Goal: Information Seeking & Learning: Learn about a topic

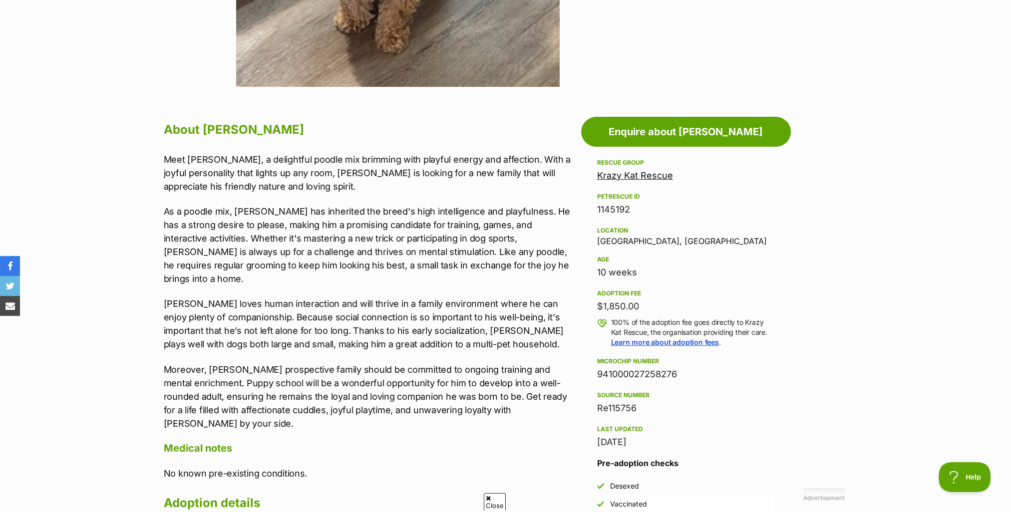
scroll to position [449, 0]
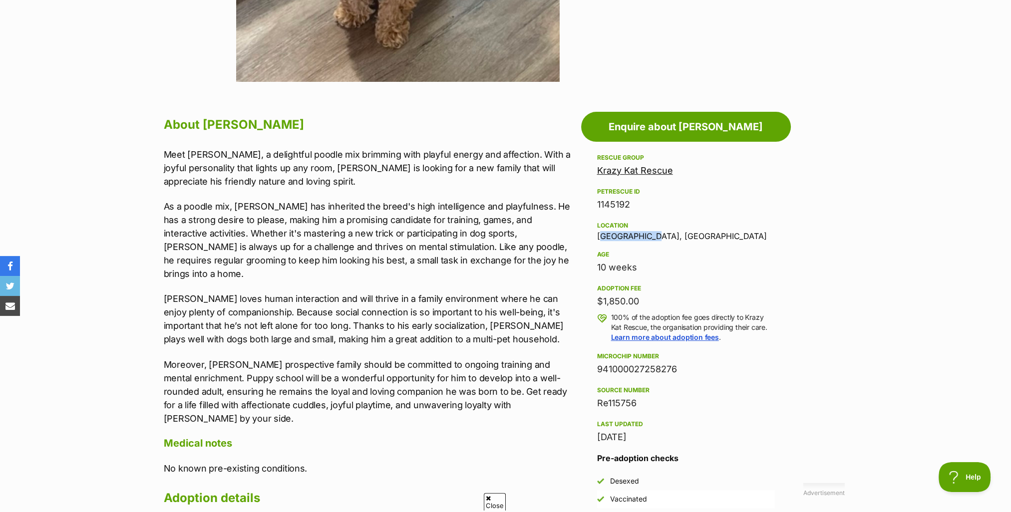
drag, startPoint x: 599, startPoint y: 234, endPoint x: 656, endPoint y: 237, distance: 56.5
click at [656, 237] on div "Location [GEOGRAPHIC_DATA], [GEOGRAPHIC_DATA]" at bounding box center [686, 230] width 178 height 21
drag, startPoint x: 656, startPoint y: 237, endPoint x: 645, endPoint y: 235, distance: 11.1
click at [357, 437] on h4 "Medical notes" at bounding box center [370, 443] width 412 height 13
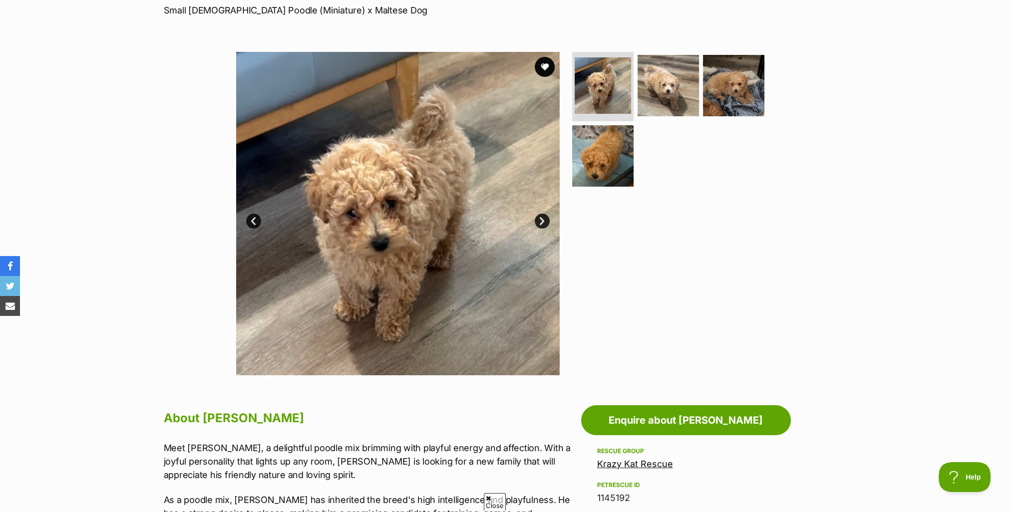
scroll to position [150, 0]
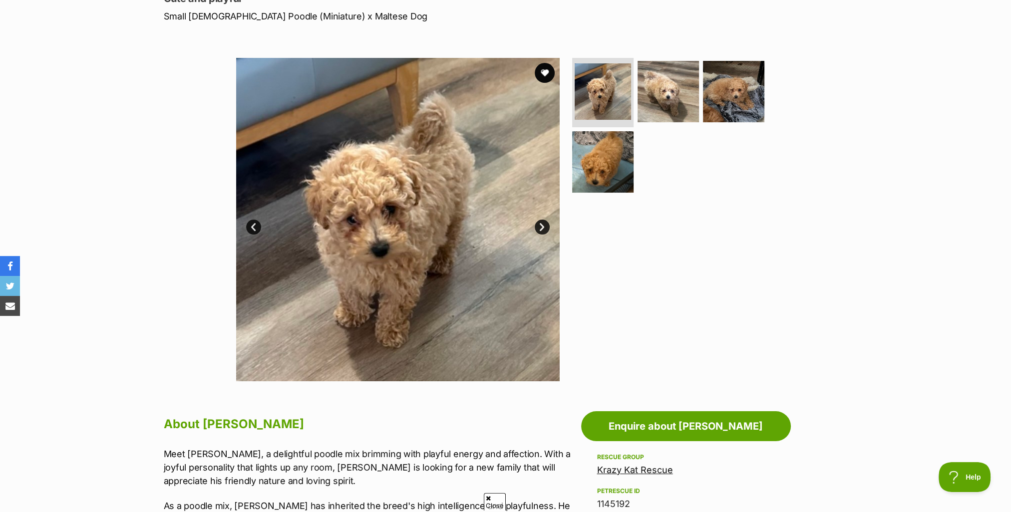
click at [539, 222] on link "Next" at bounding box center [542, 227] width 15 height 15
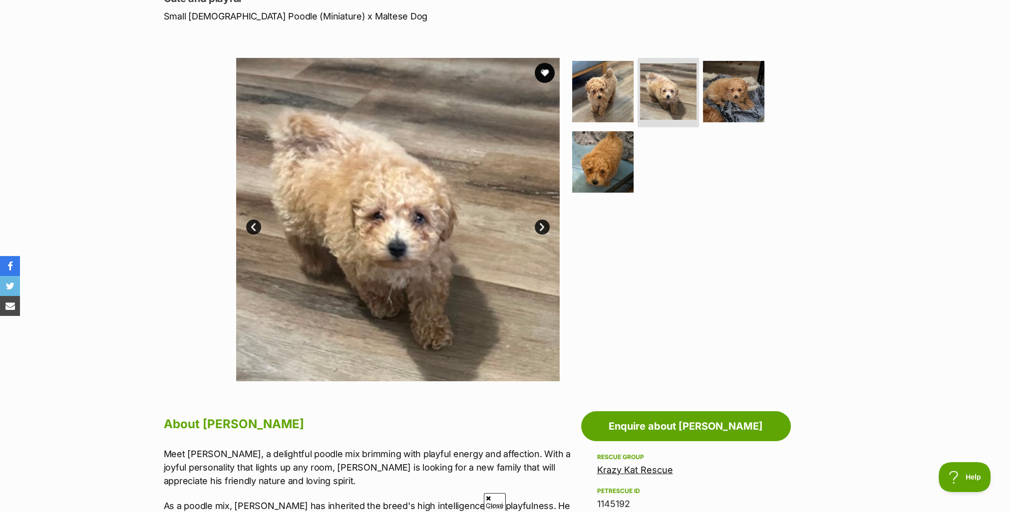
click at [539, 222] on link "Next" at bounding box center [542, 227] width 15 height 15
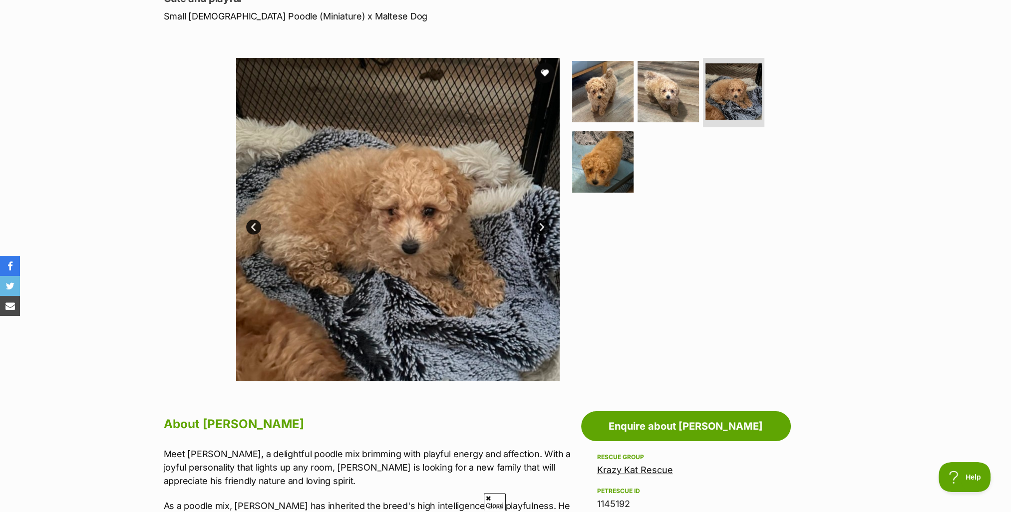
click at [539, 222] on link "Next" at bounding box center [542, 227] width 15 height 15
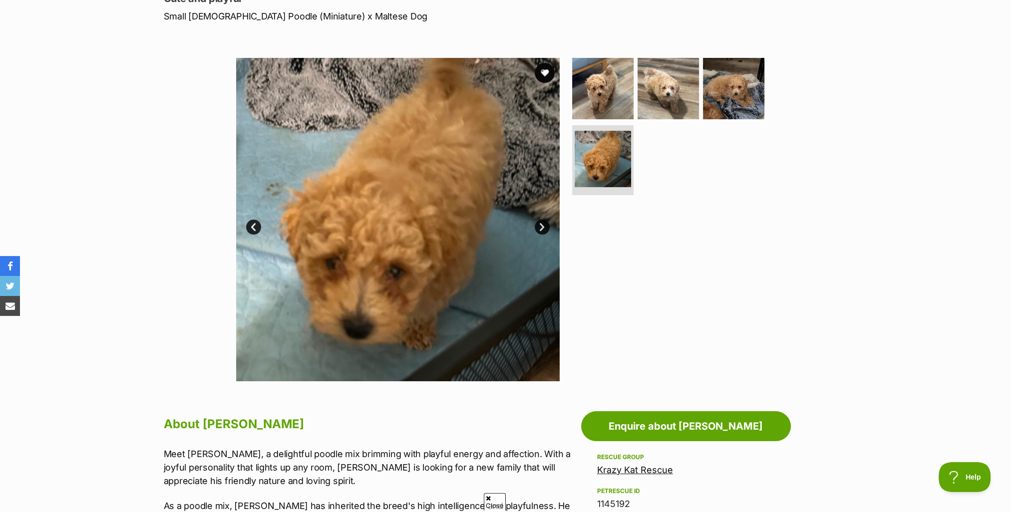
click at [539, 222] on link "Next" at bounding box center [542, 227] width 15 height 15
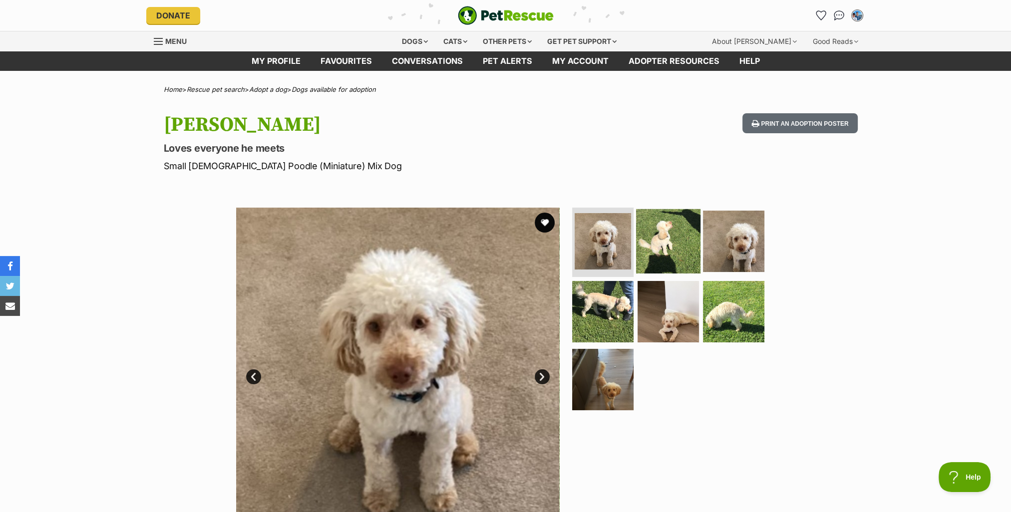
click at [656, 247] on img at bounding box center [668, 241] width 64 height 64
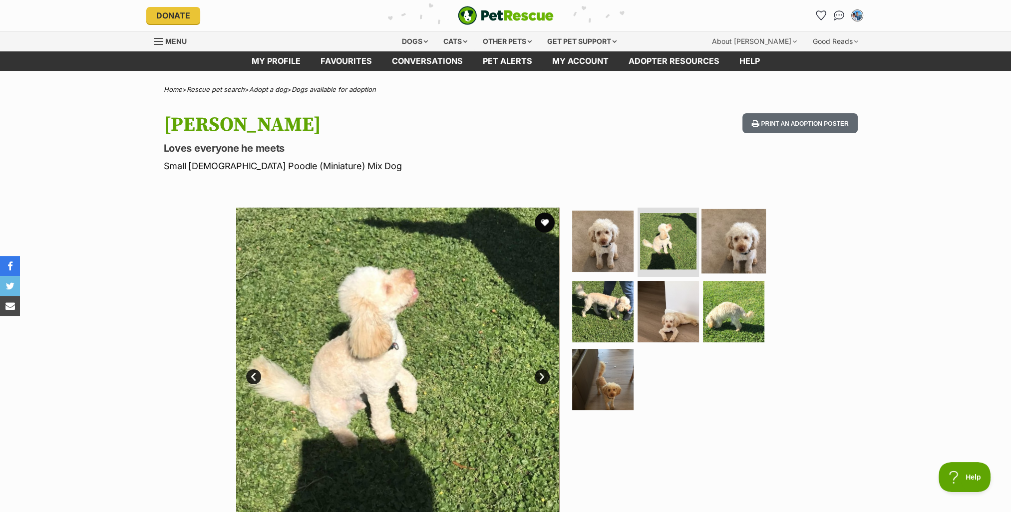
click at [733, 248] on img at bounding box center [734, 241] width 64 height 64
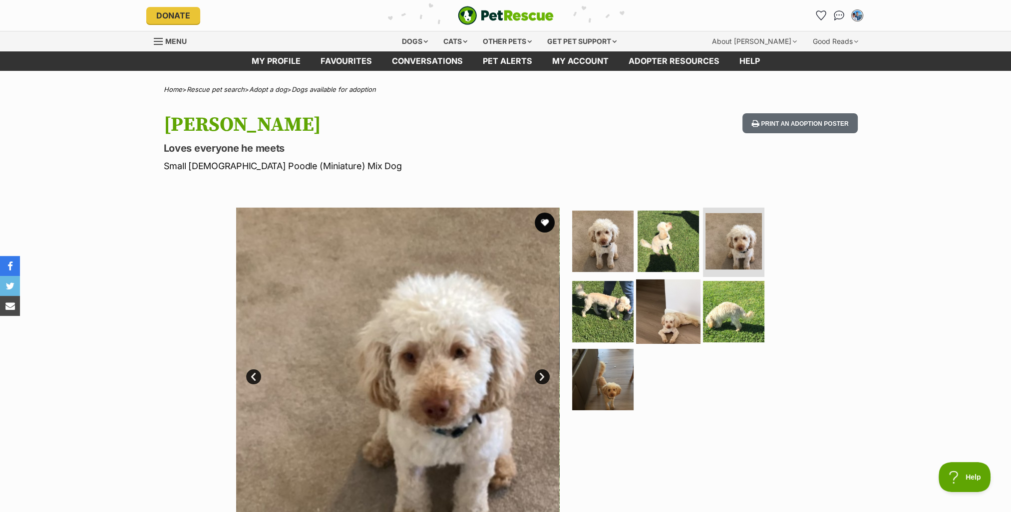
click at [679, 309] on img at bounding box center [668, 312] width 64 height 64
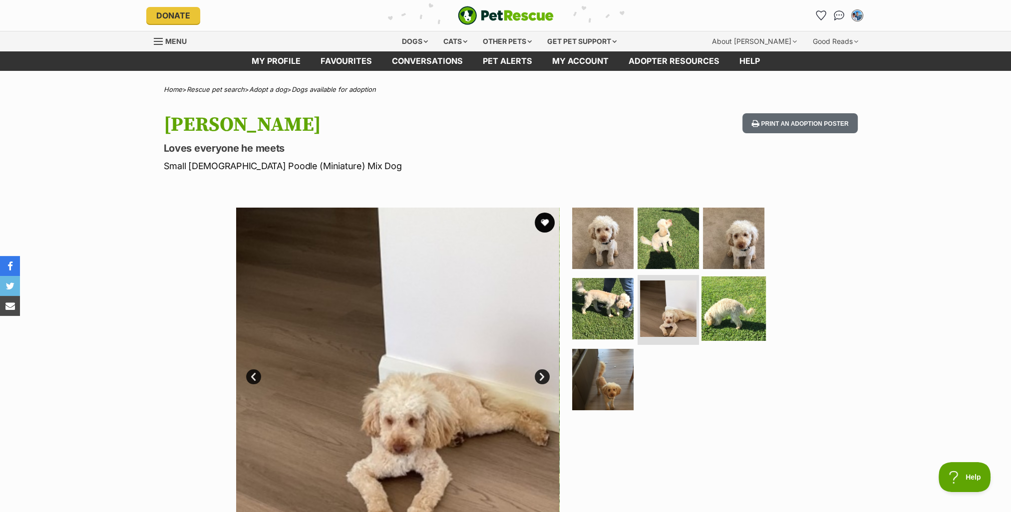
click at [737, 309] on img at bounding box center [734, 309] width 64 height 64
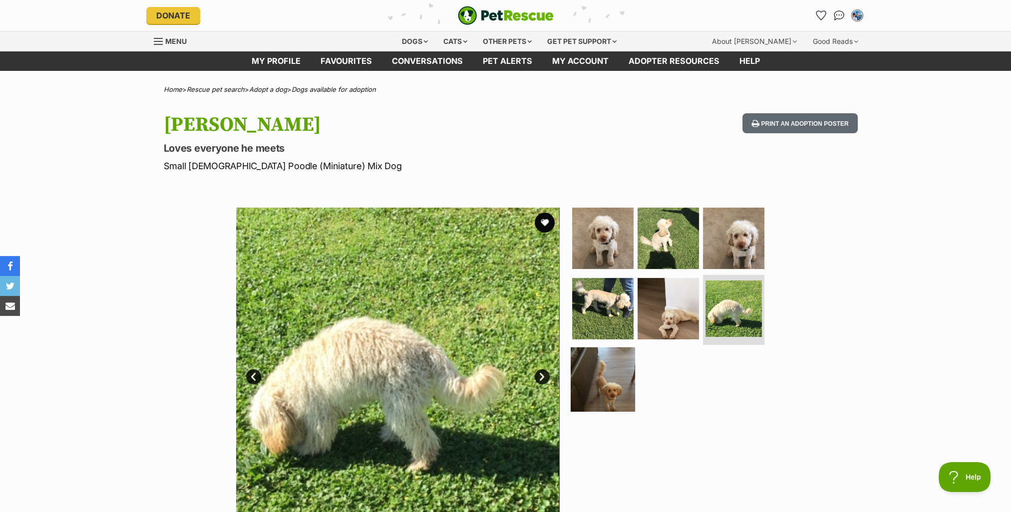
click at [601, 385] on img at bounding box center [603, 380] width 64 height 64
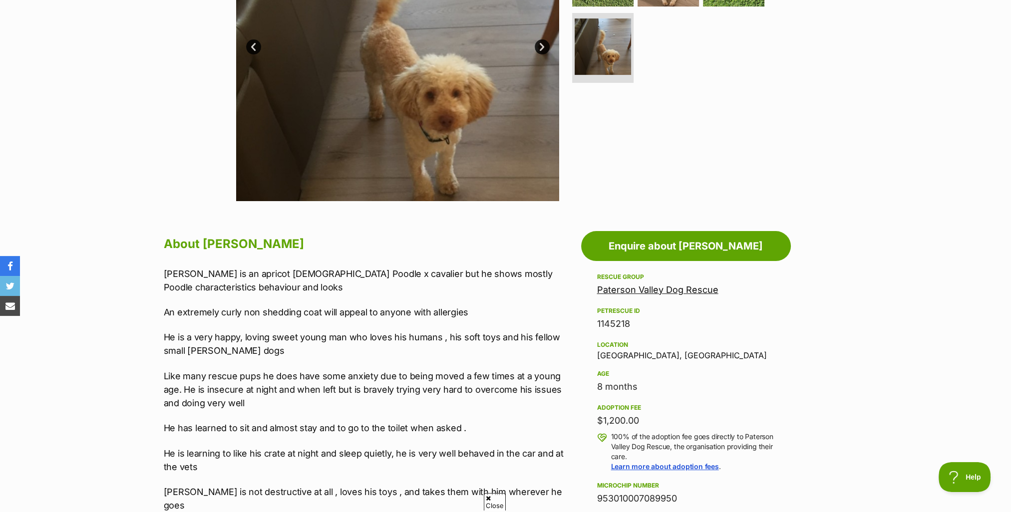
scroll to position [250, 0]
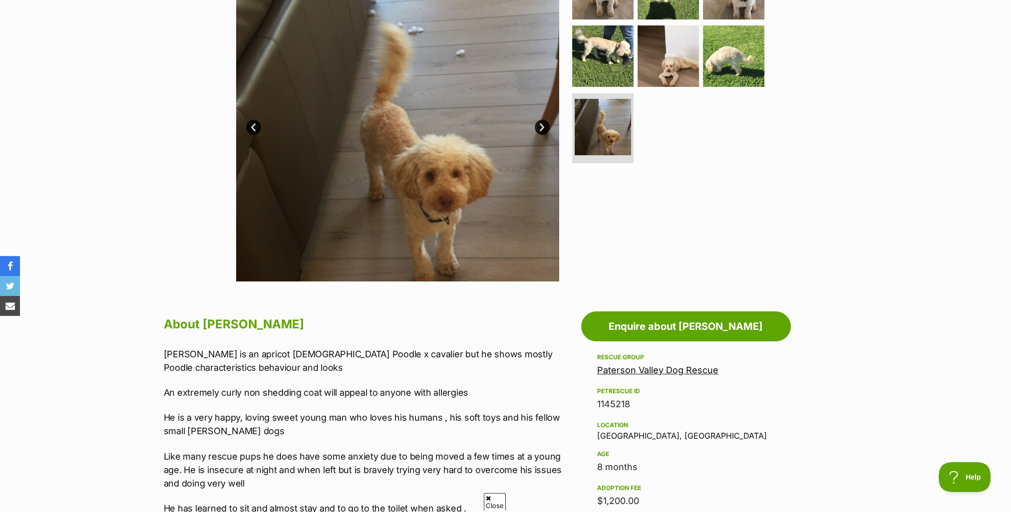
click at [541, 128] on link "Next" at bounding box center [542, 127] width 15 height 15
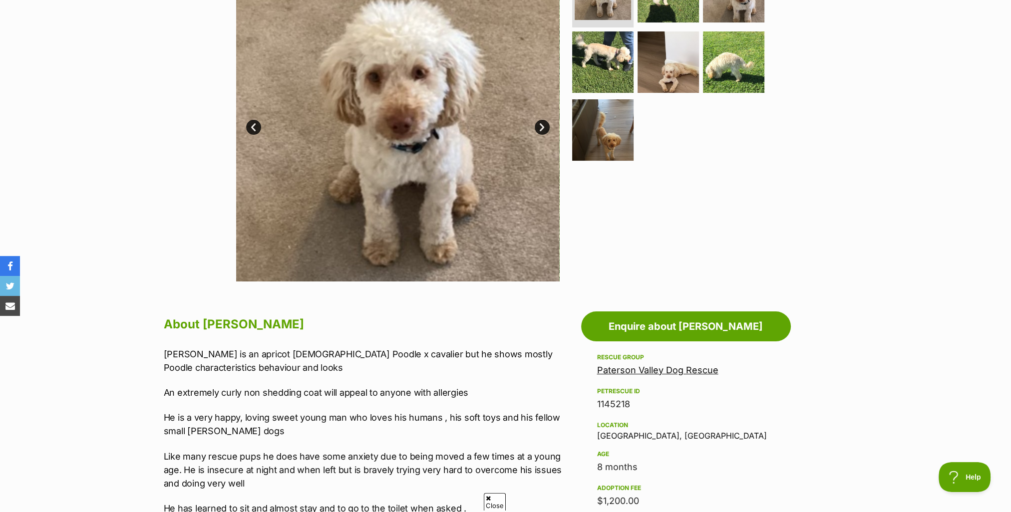
click at [541, 128] on link "Next" at bounding box center [542, 127] width 15 height 15
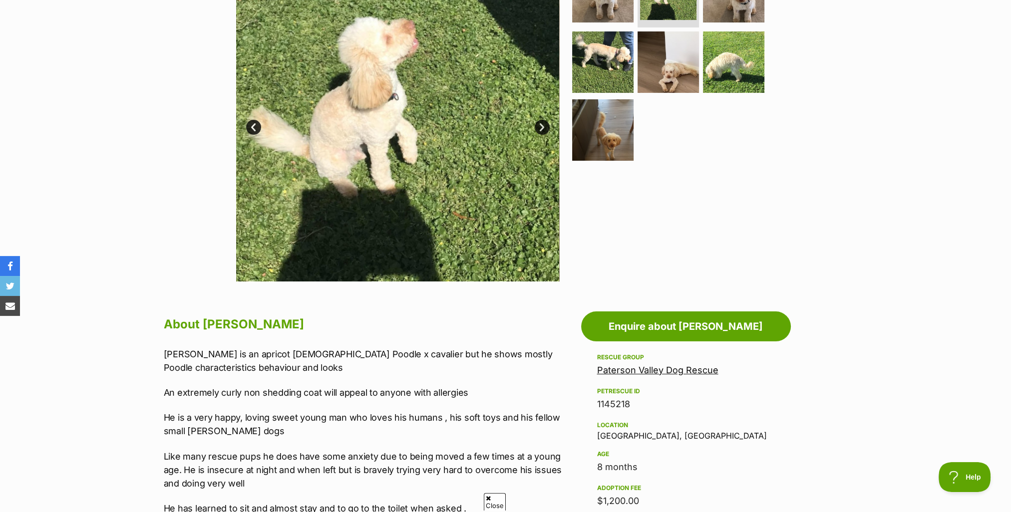
click at [541, 128] on link "Next" at bounding box center [542, 127] width 15 height 15
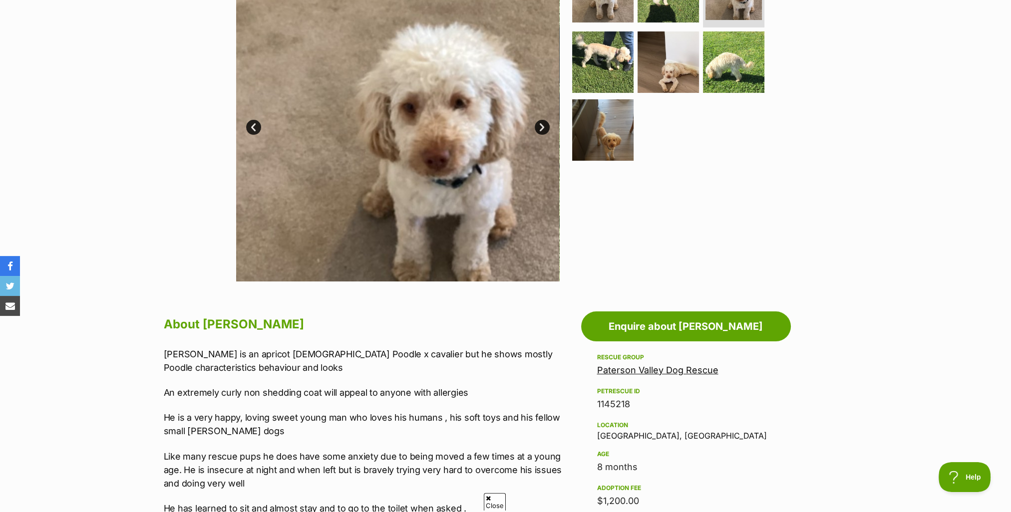
click at [541, 128] on link "Next" at bounding box center [542, 127] width 15 height 15
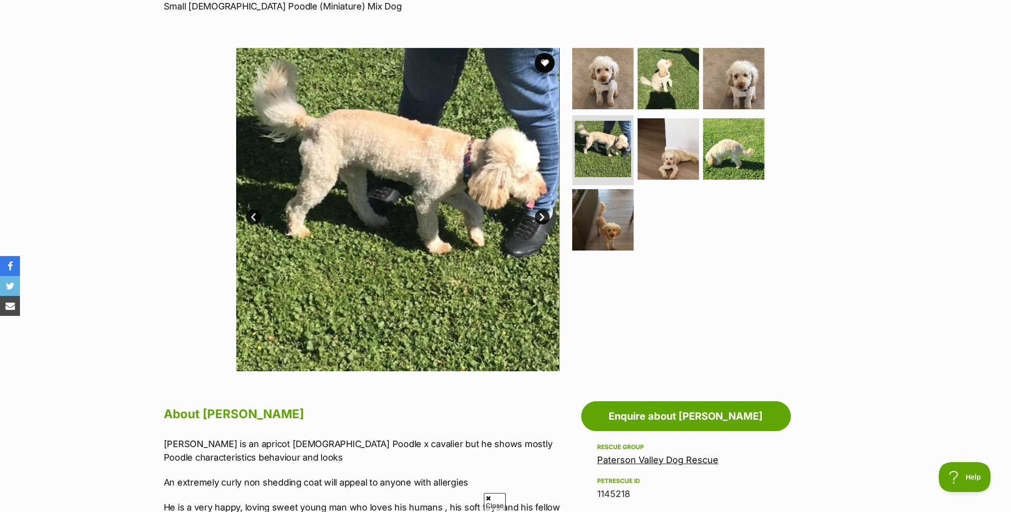
scroll to position [100, 0]
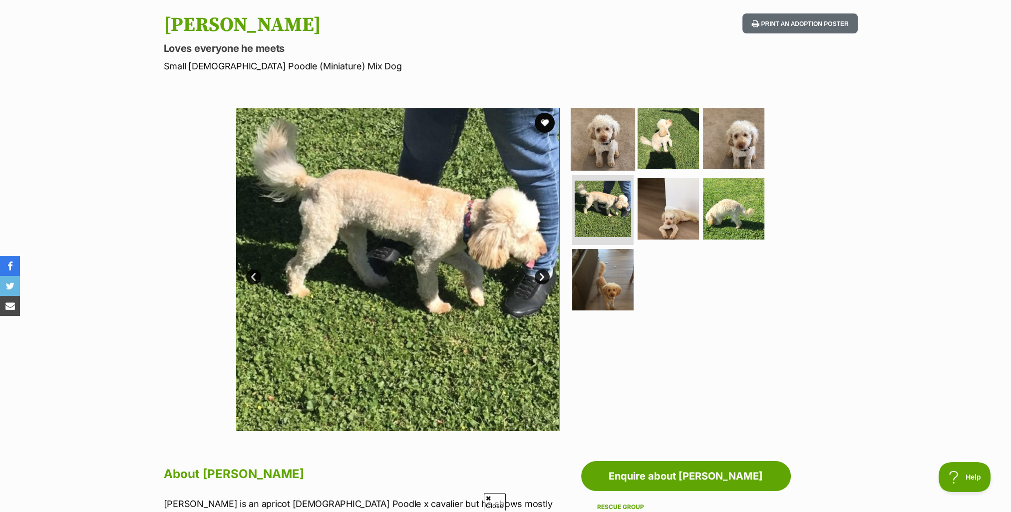
click at [605, 144] on img at bounding box center [603, 138] width 64 height 64
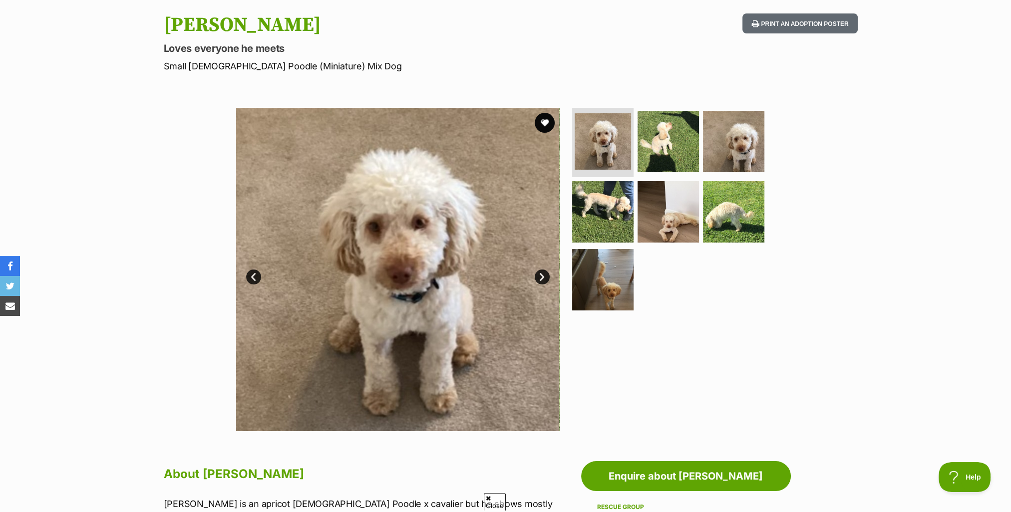
click at [544, 275] on link "Next" at bounding box center [542, 277] width 15 height 15
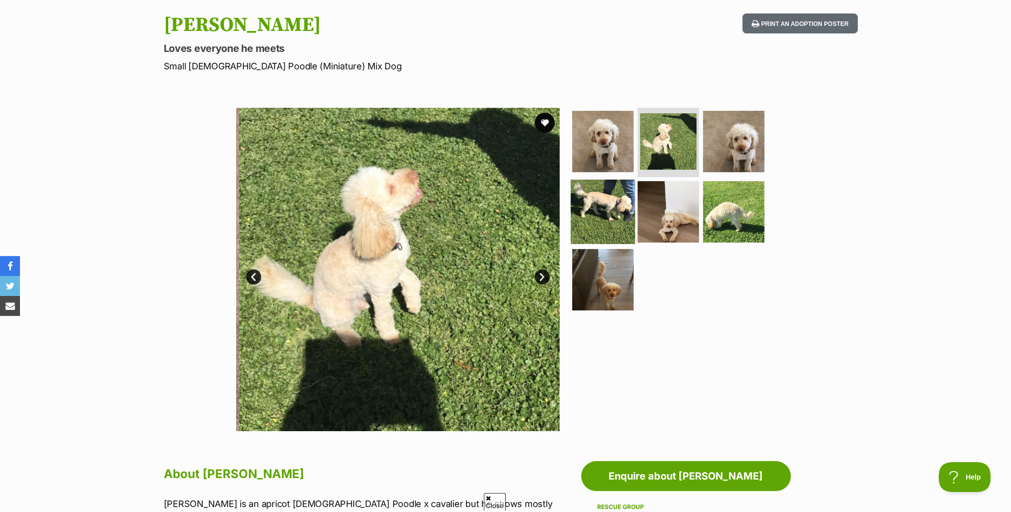
click at [594, 216] on img at bounding box center [603, 212] width 64 height 64
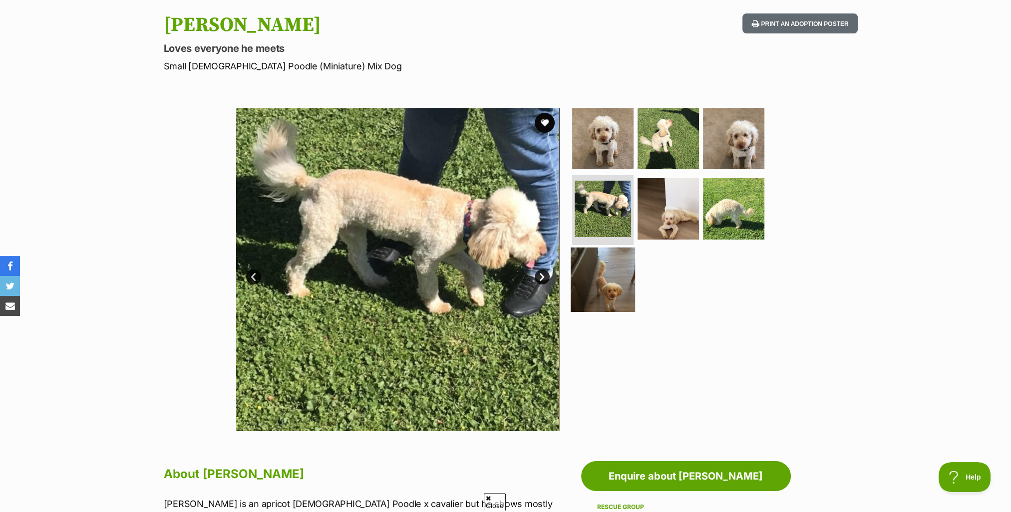
click at [598, 291] on img at bounding box center [603, 280] width 64 height 64
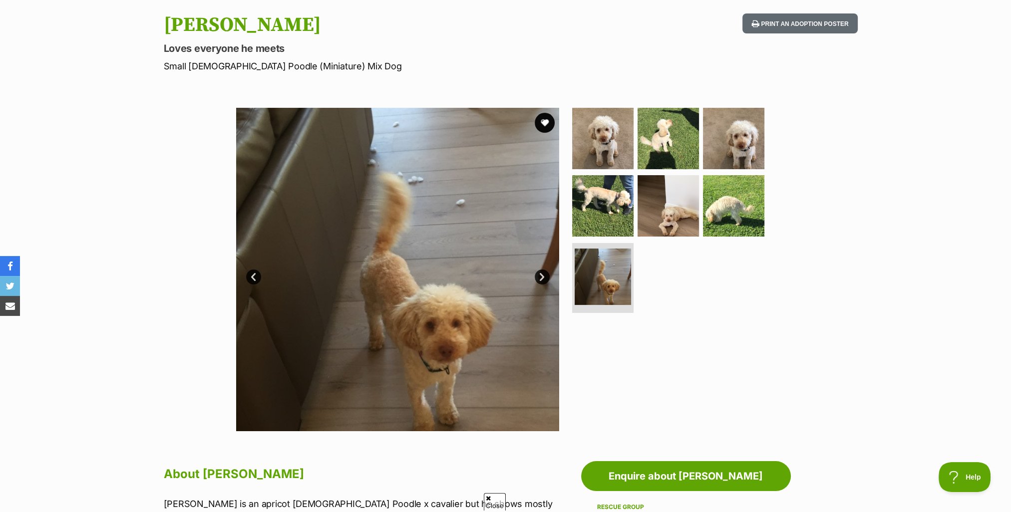
click at [543, 279] on link "Next" at bounding box center [542, 277] width 15 height 15
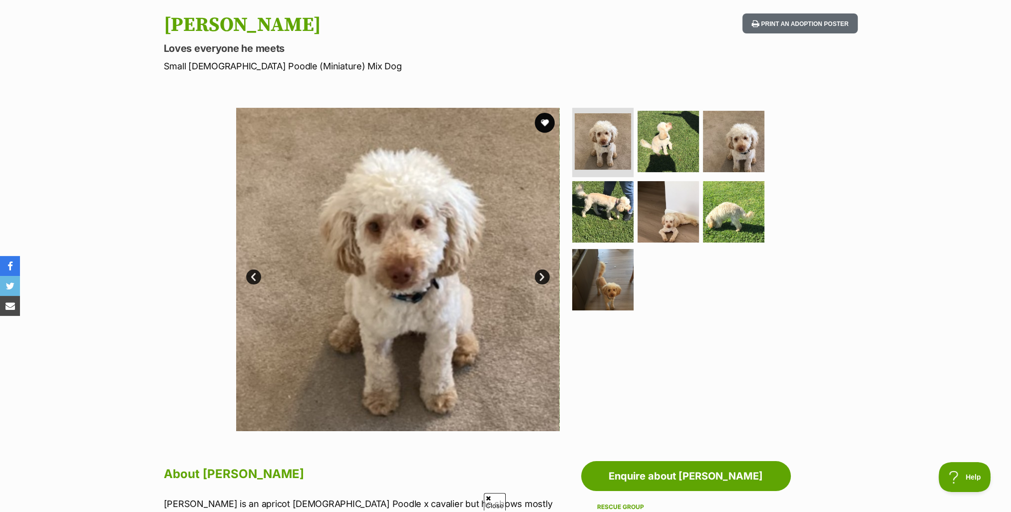
click at [543, 279] on link "Next" at bounding box center [542, 277] width 15 height 15
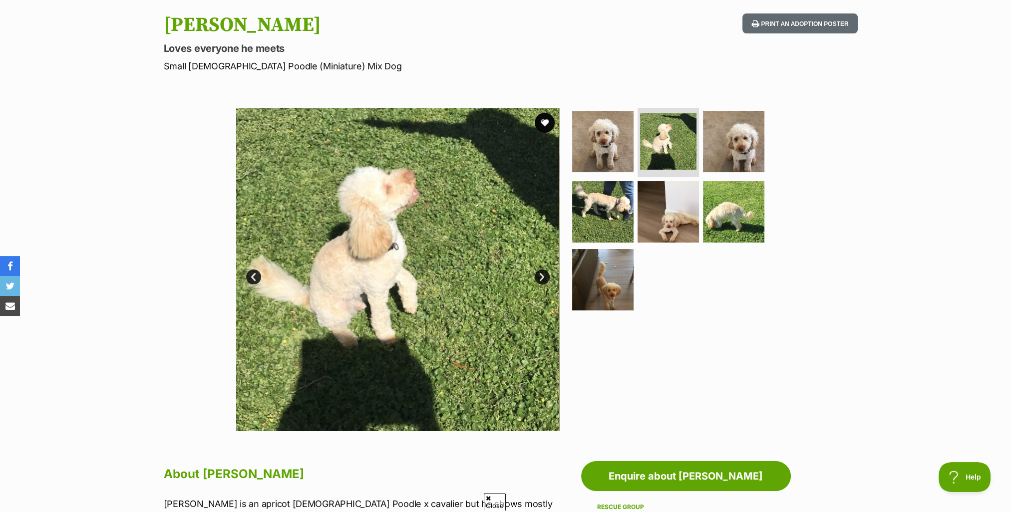
click at [543, 279] on link "Next" at bounding box center [542, 277] width 15 height 15
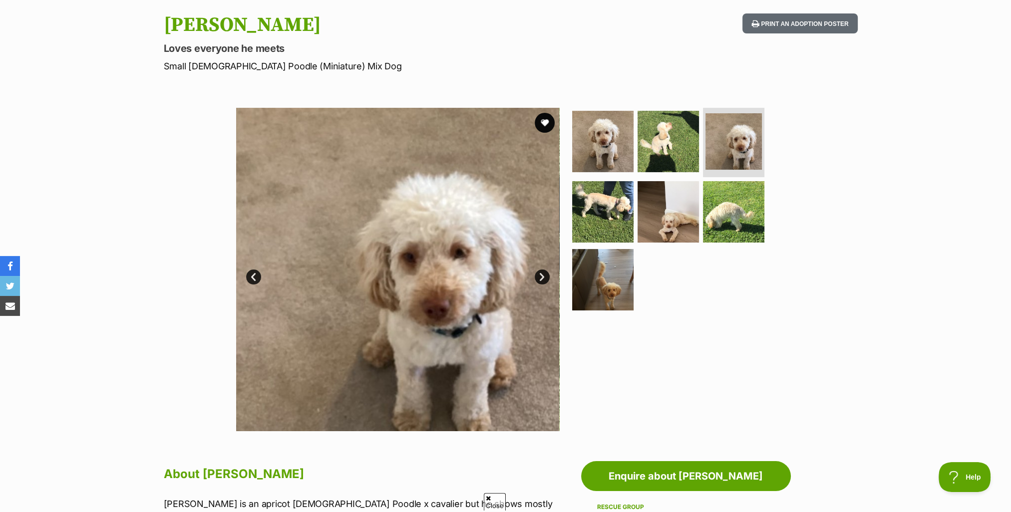
click at [543, 279] on link "Next" at bounding box center [542, 277] width 15 height 15
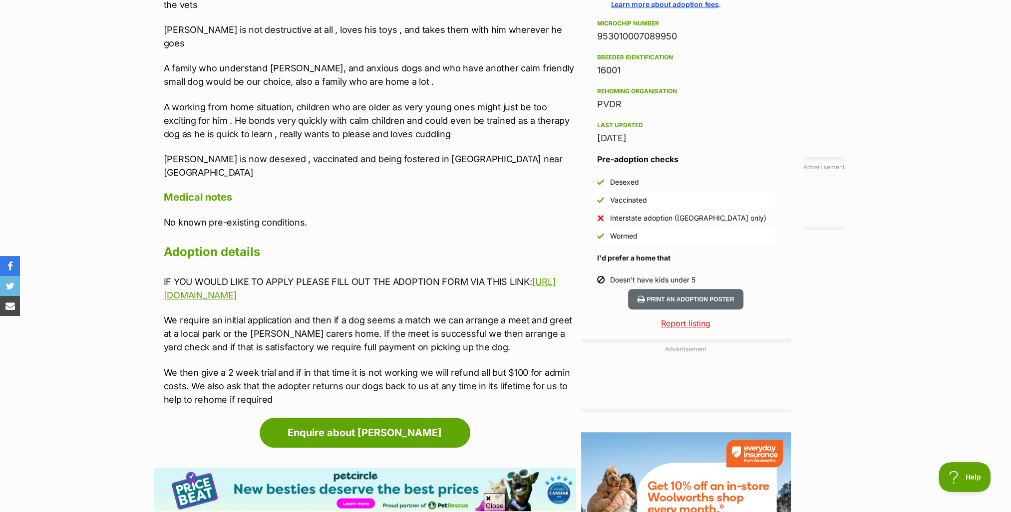
scroll to position [849, 0]
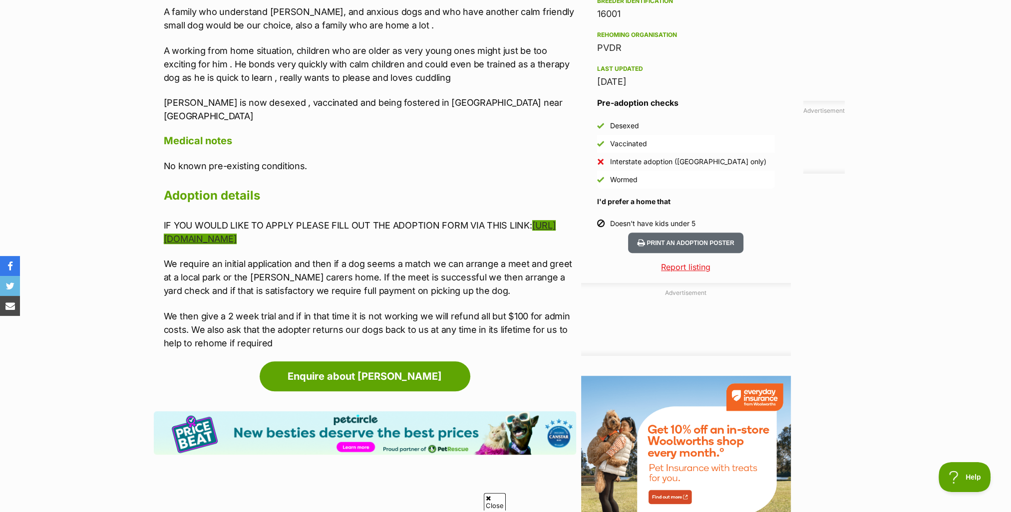
click at [214, 220] on link "[URL][DOMAIN_NAME]" at bounding box center [360, 232] width 392 height 24
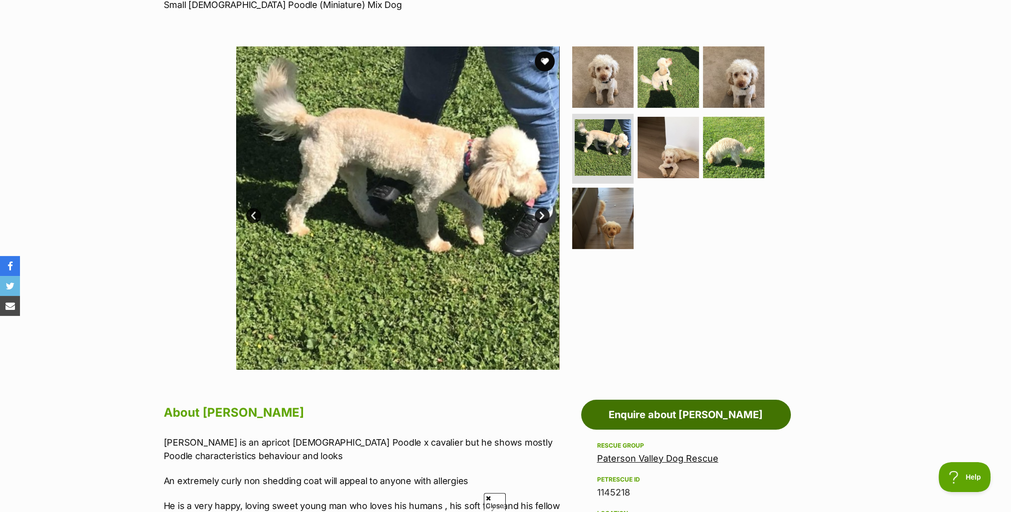
scroll to position [200, 0]
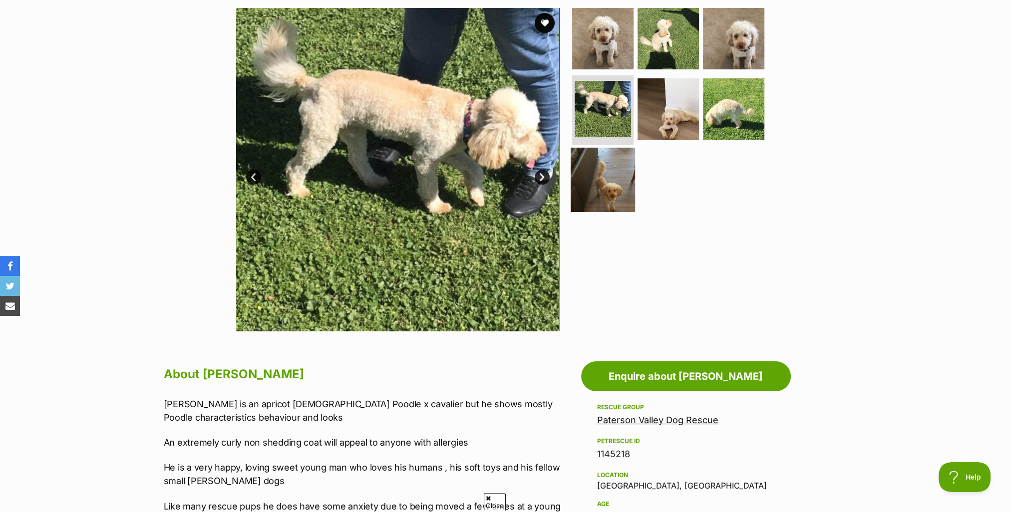
click at [597, 180] on img at bounding box center [603, 180] width 64 height 64
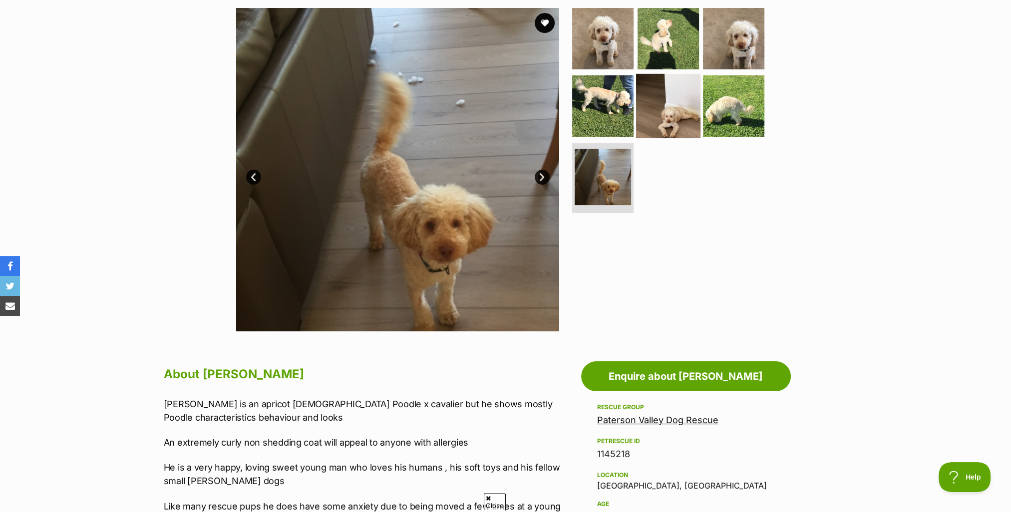
click at [669, 117] on img at bounding box center [668, 106] width 64 height 64
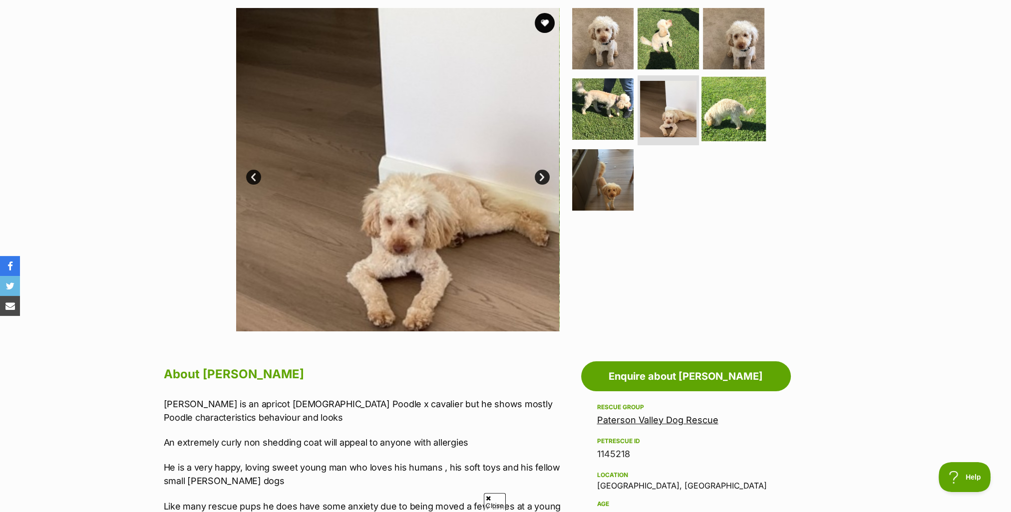
click at [740, 121] on img at bounding box center [734, 109] width 64 height 64
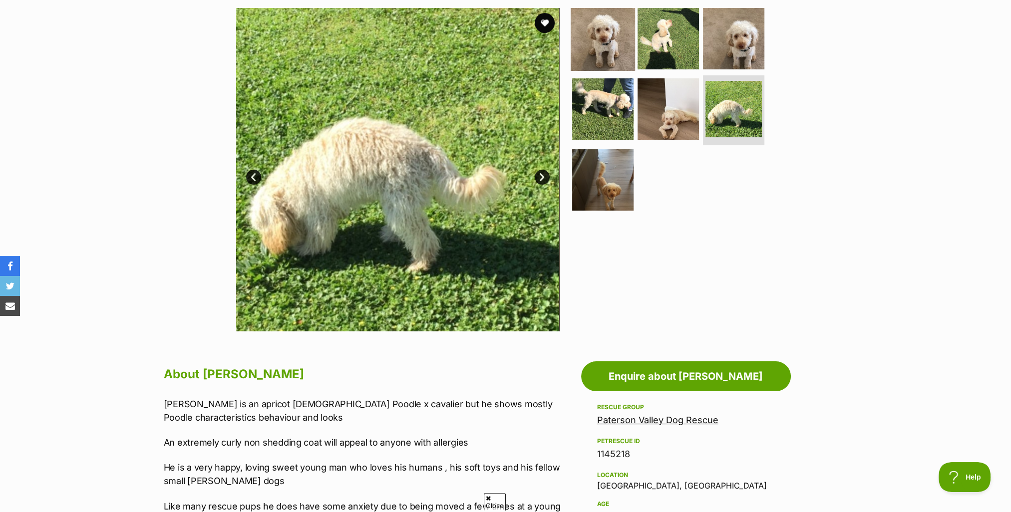
click at [597, 49] on img at bounding box center [603, 38] width 64 height 64
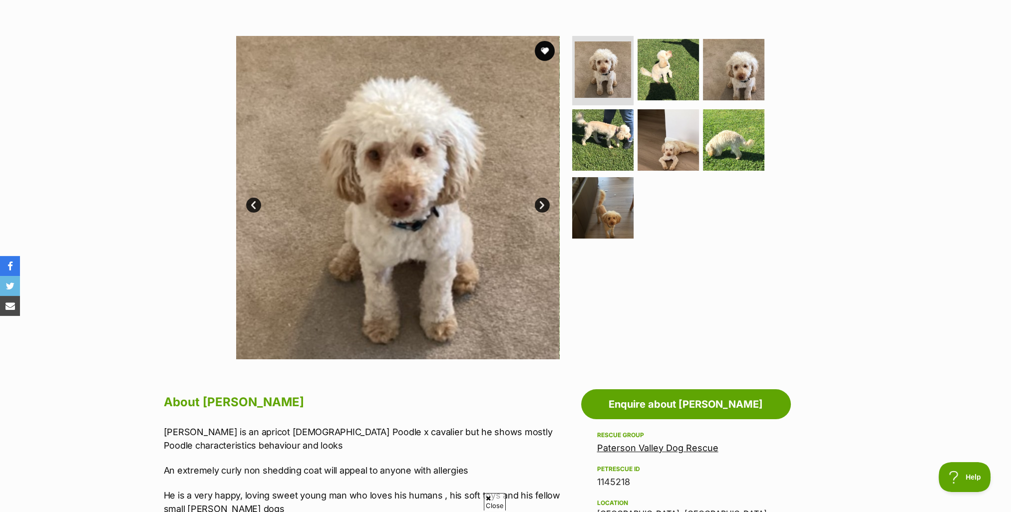
scroll to position [150, 0]
